Goal: Task Accomplishment & Management: Use online tool/utility

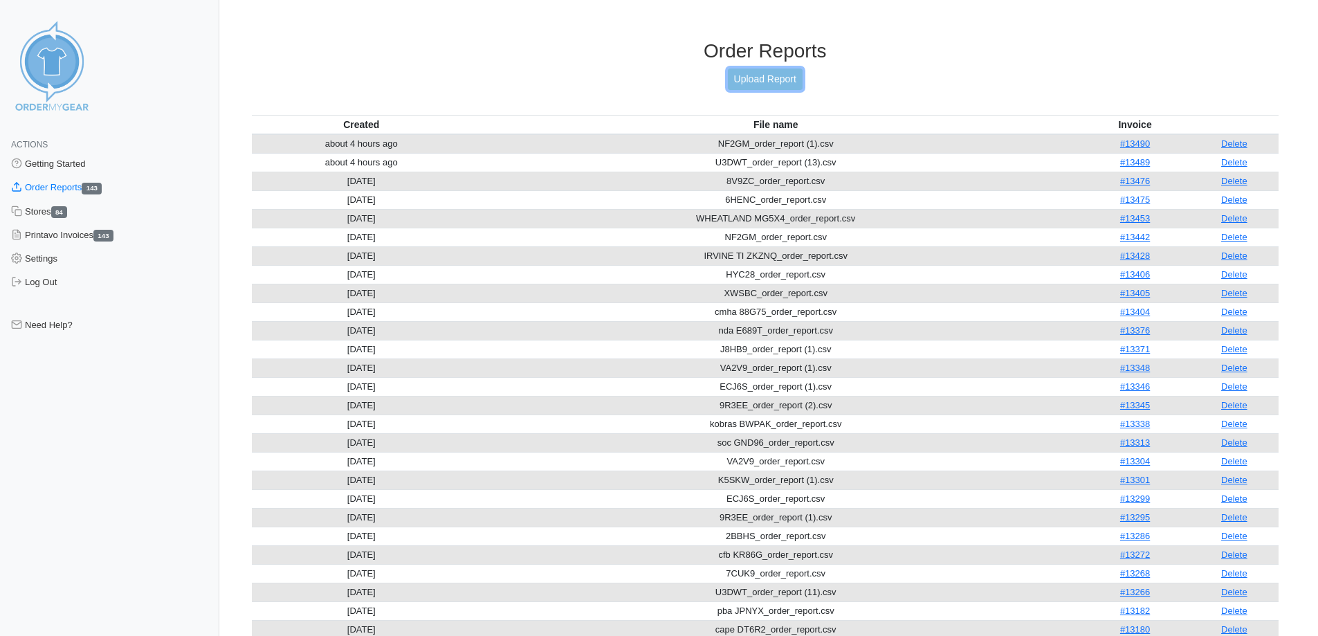
click at [744, 85] on link "Upload Report" at bounding box center [765, 78] width 75 height 21
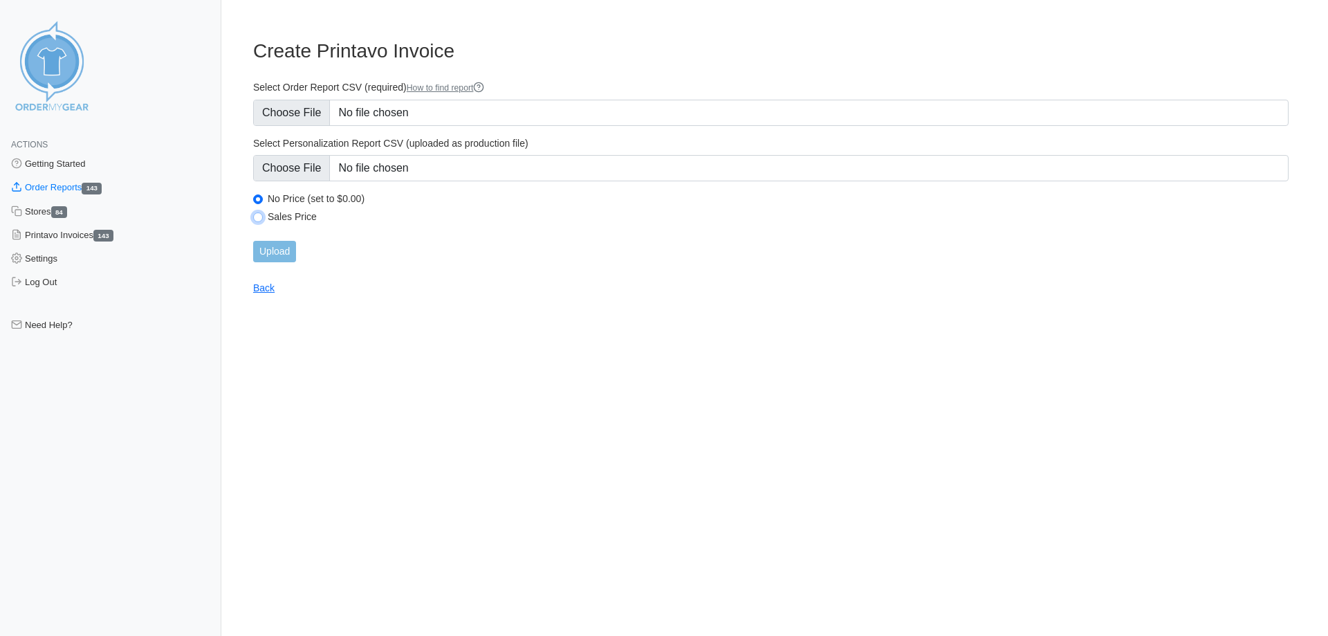
click at [255, 219] on input "Sales Price" at bounding box center [258, 217] width 10 height 10
radio input "true"
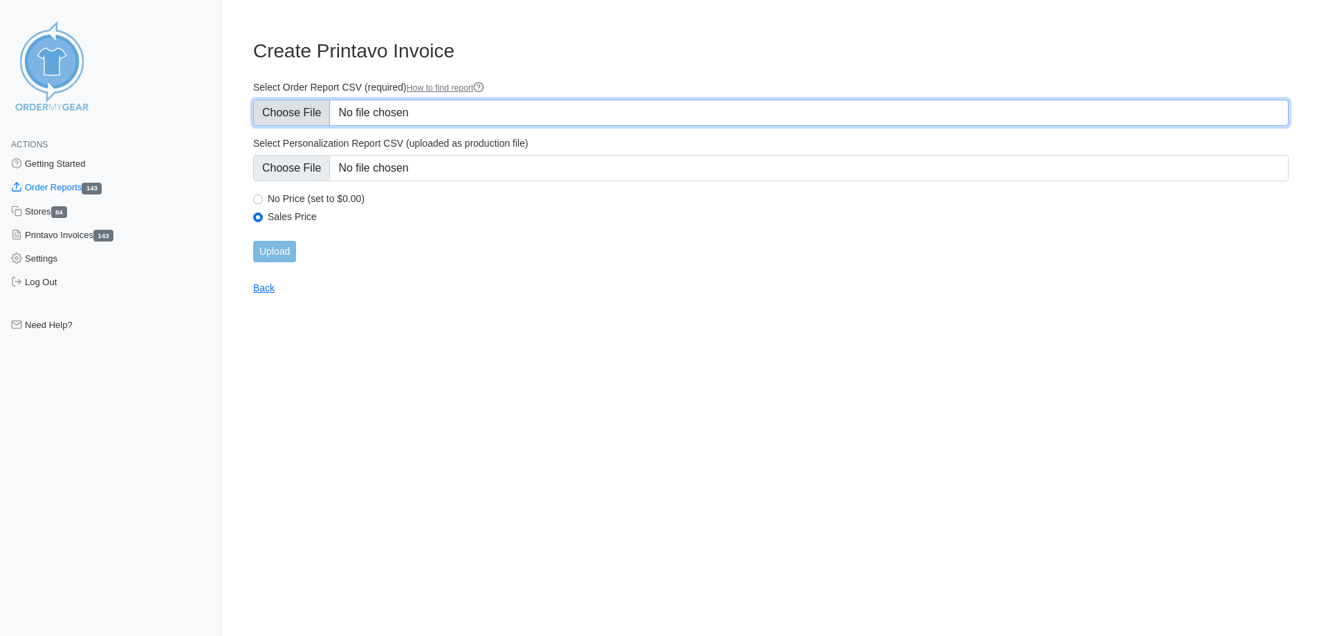
click at [276, 120] on input "Select Order Report CSV (required) How to find report" at bounding box center [771, 113] width 1036 height 26
type input "C:\fakepath\2BBHS_order_report (1).csv"
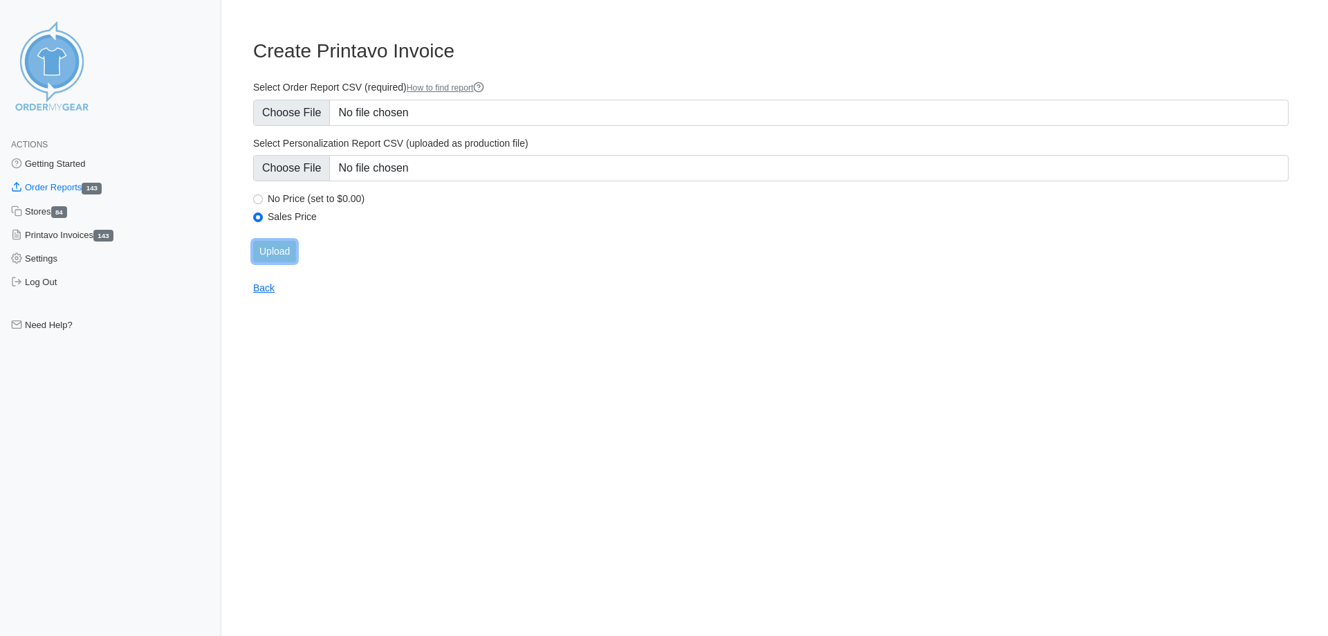
click at [283, 253] on input "Upload" at bounding box center [274, 251] width 43 height 21
